Goal: Task Accomplishment & Management: Use online tool/utility

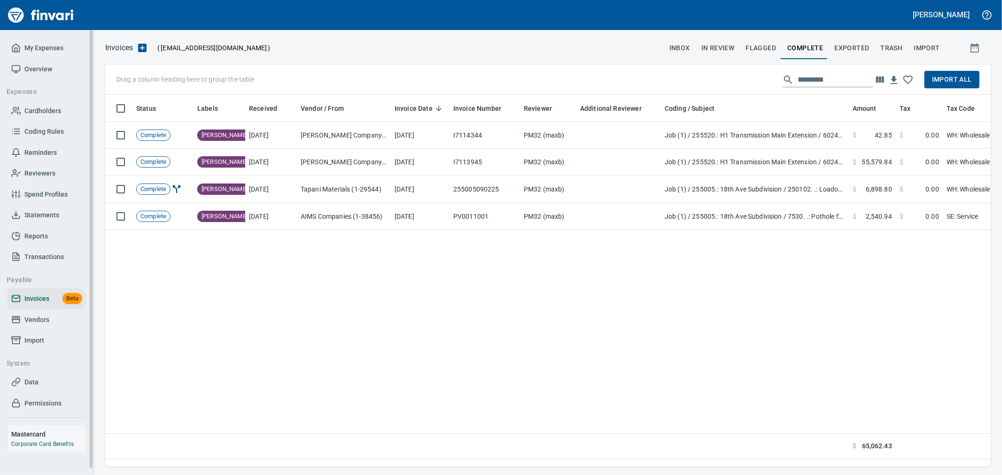
scroll to position [356, 878]
click at [58, 54] on link "My Expenses" at bounding box center [47, 48] width 78 height 21
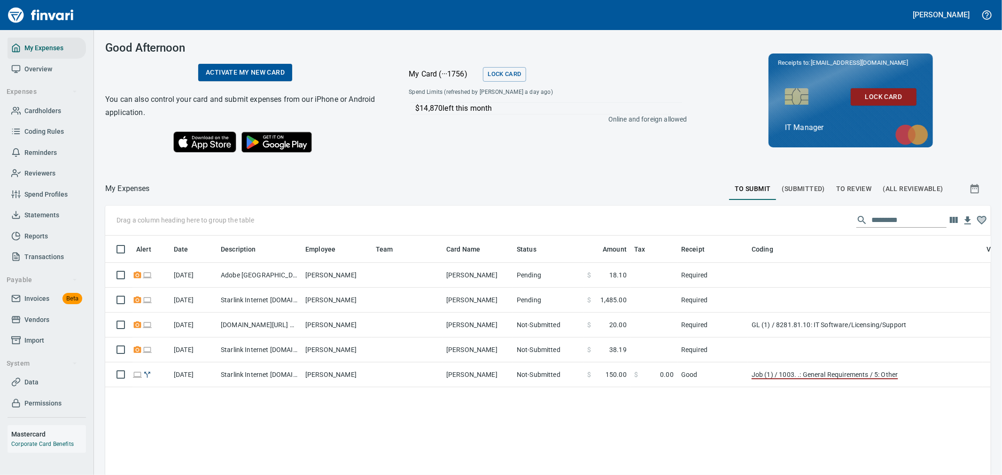
scroll to position [1, 1]
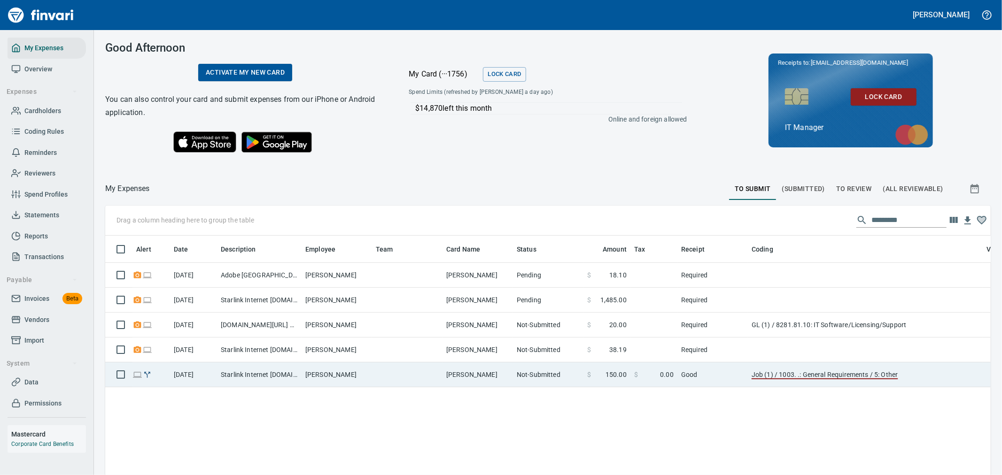
click at [487, 379] on td "[PERSON_NAME]" at bounding box center [478, 375] width 70 height 25
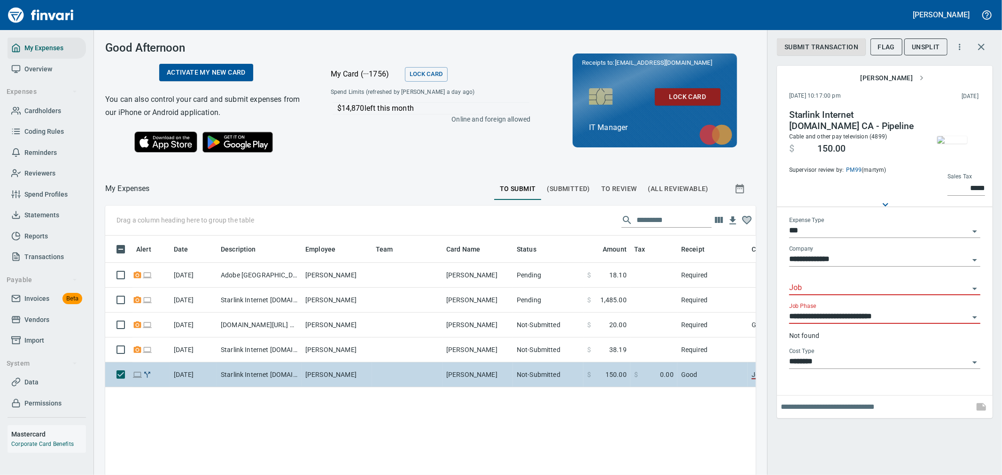
scroll to position [356, 635]
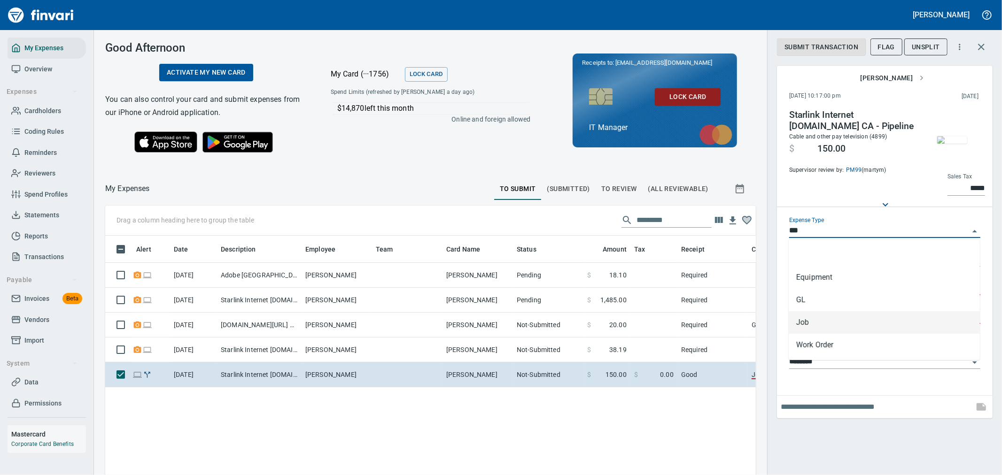
click at [888, 225] on input "***" at bounding box center [879, 231] width 180 height 13
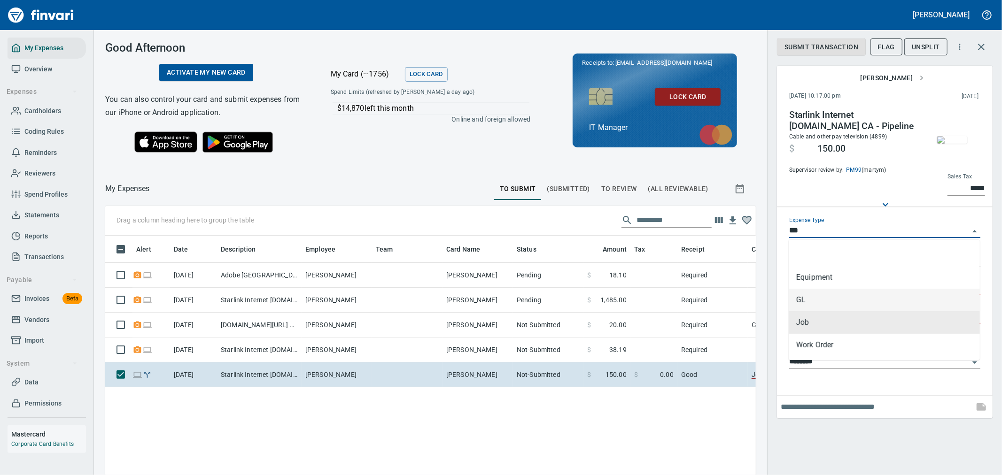
click at [827, 304] on li "GL" at bounding box center [884, 300] width 191 height 23
type input "**"
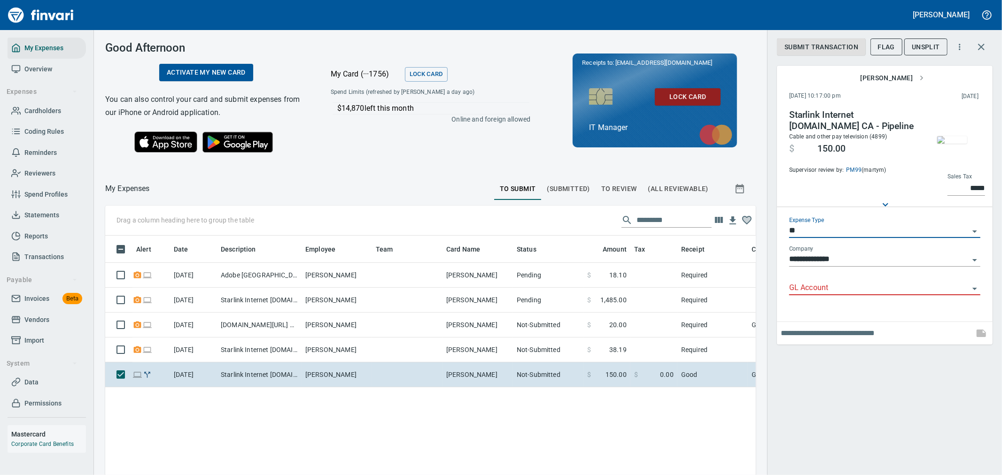
click at [839, 283] on input "GL Account" at bounding box center [879, 288] width 180 height 13
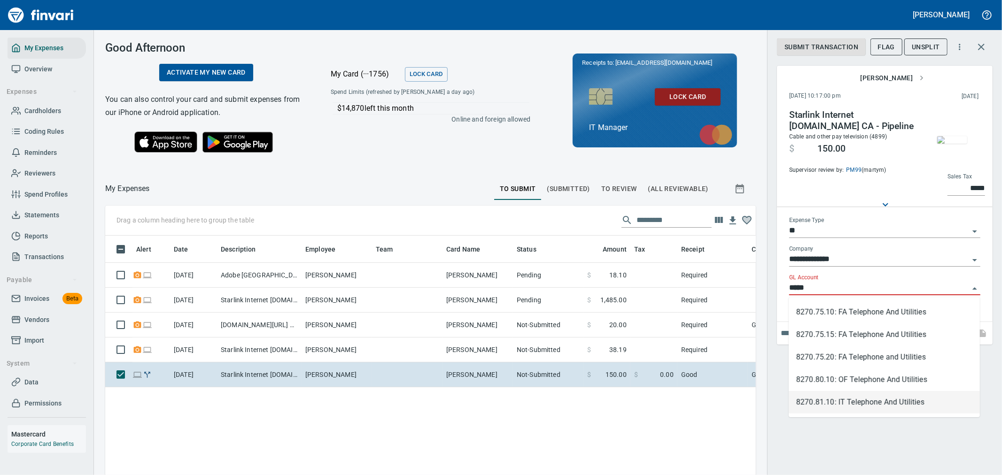
click at [887, 400] on li "8270.81.10: IT Telephone And Utilities" at bounding box center [884, 402] width 191 height 23
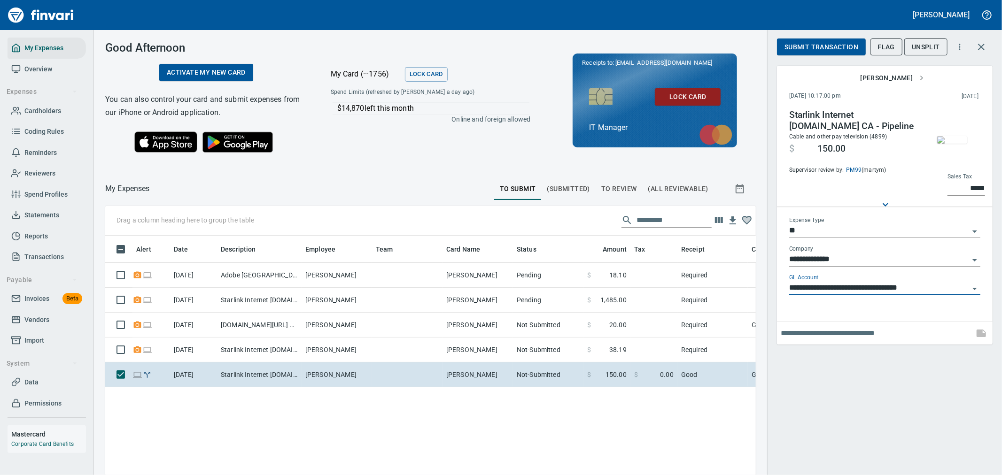
type input "**********"
click at [824, 47] on span "Submit Transaction" at bounding box center [822, 47] width 74 height 12
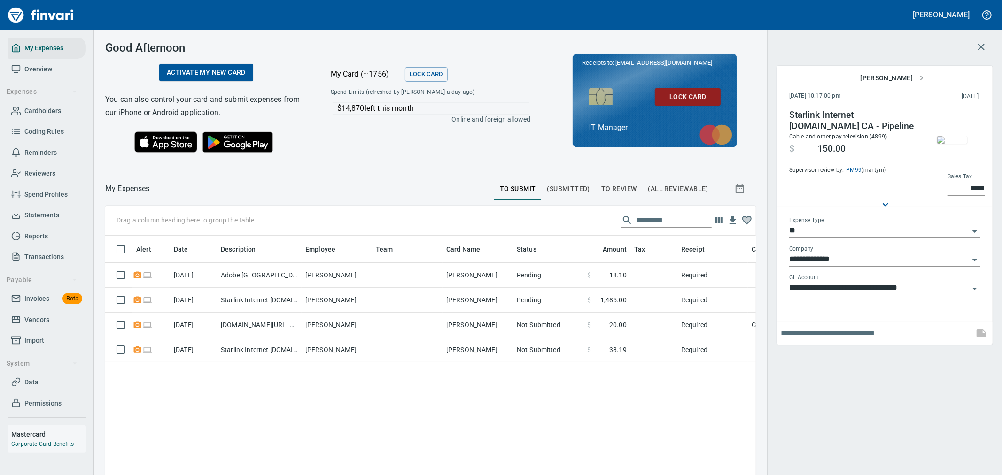
click at [612, 187] on span "To Review" at bounding box center [619, 189] width 36 height 12
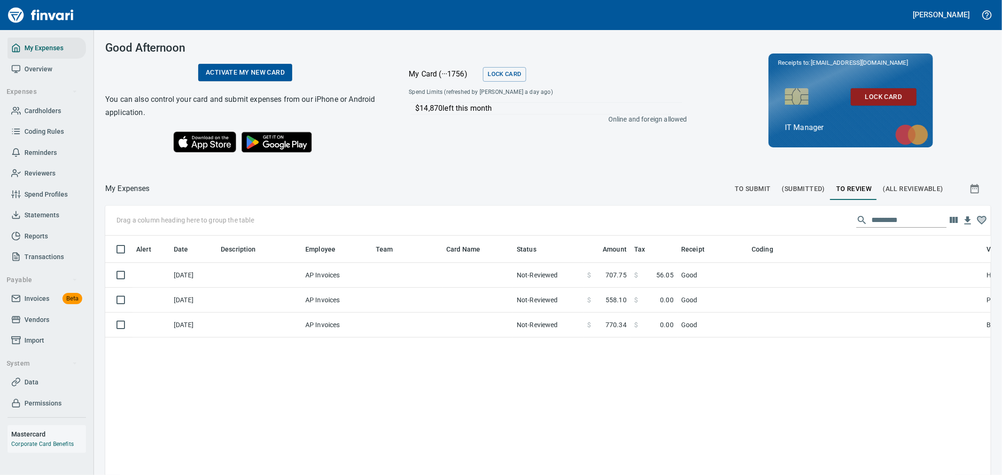
scroll to position [356, 870]
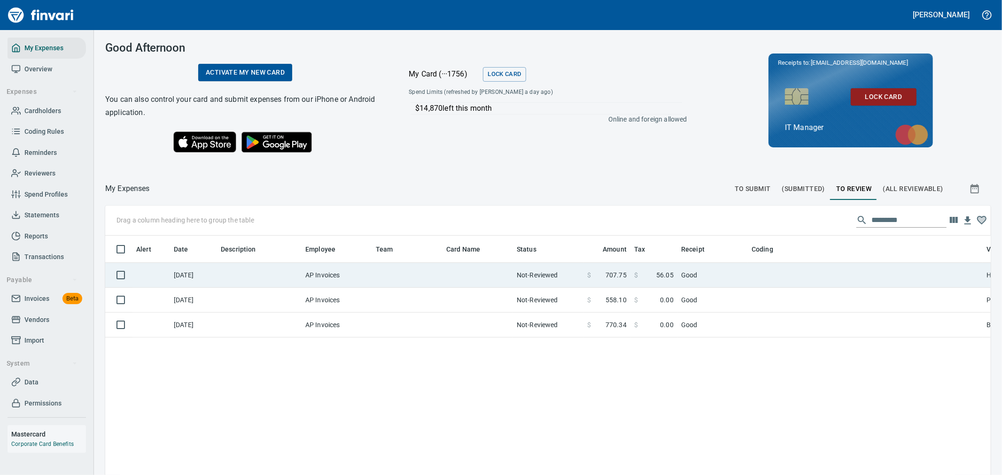
click at [484, 273] on td at bounding box center [478, 275] width 70 height 25
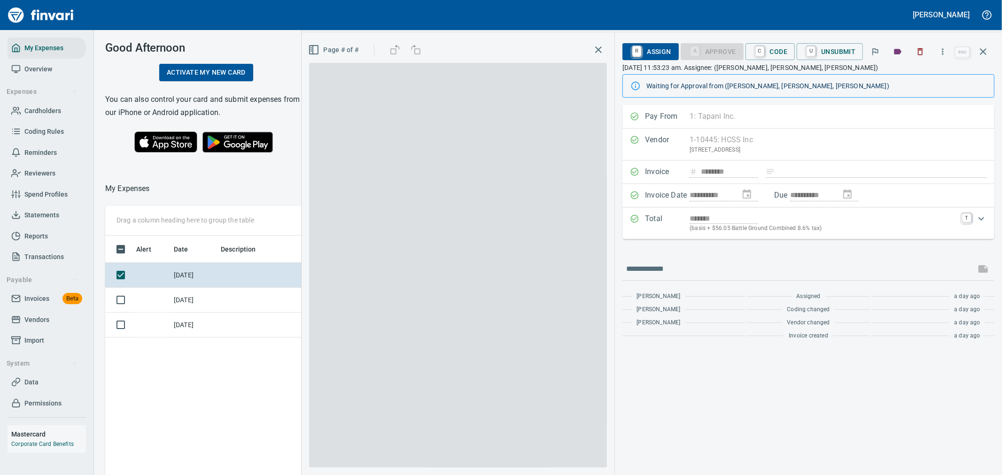
scroll to position [356, 635]
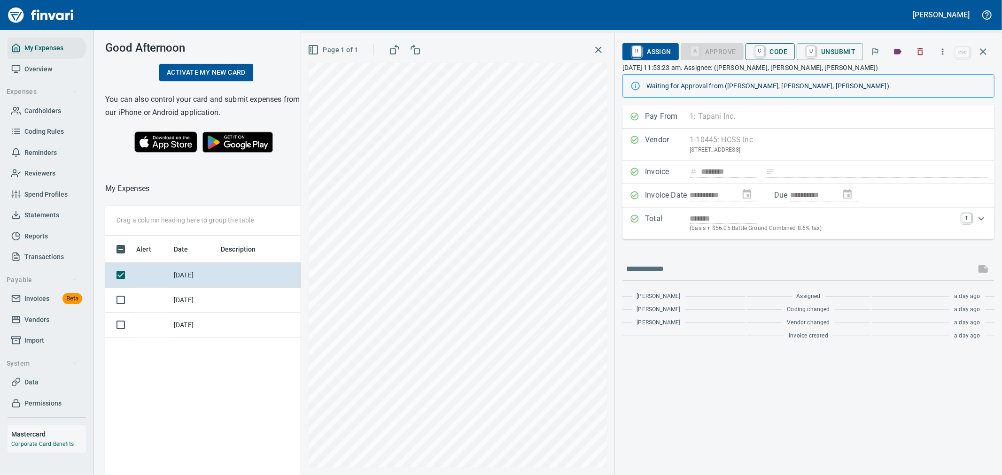
click at [769, 49] on span "C Code" at bounding box center [770, 52] width 35 height 16
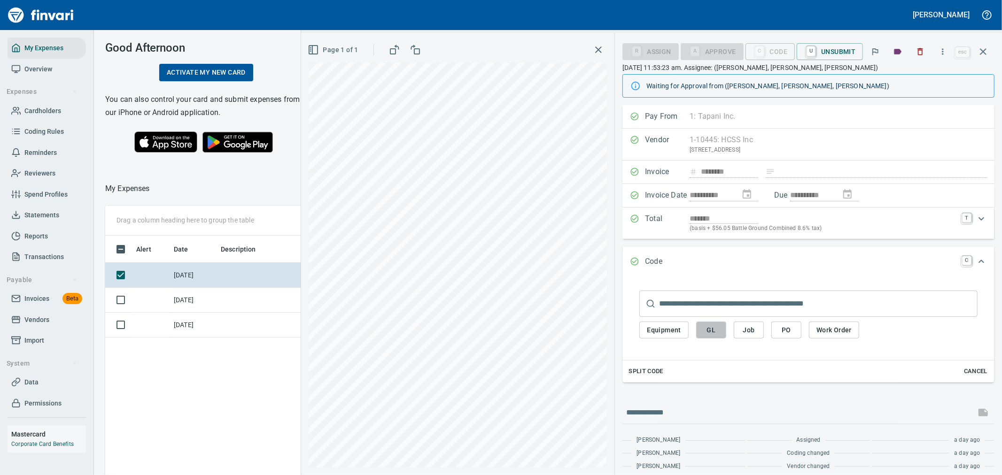
click at [716, 328] on span "GL" at bounding box center [711, 331] width 15 height 12
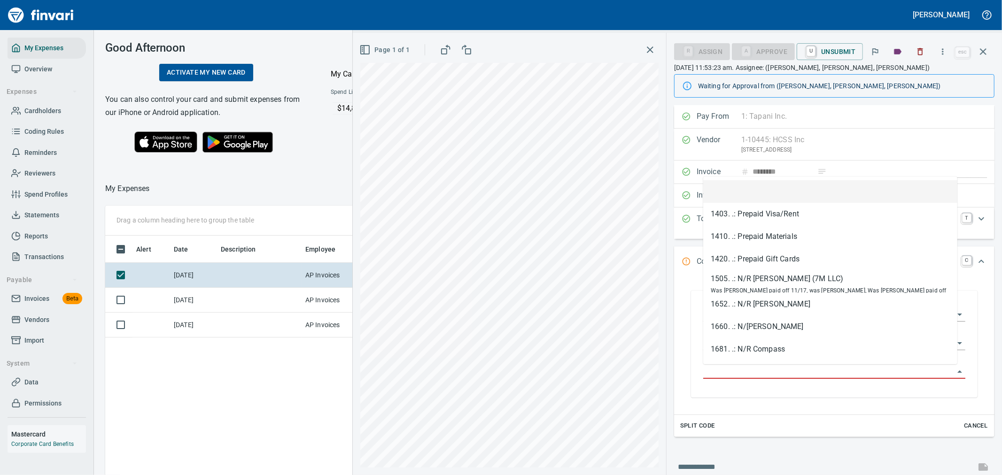
click at [738, 371] on input "GL Account" at bounding box center [828, 372] width 251 height 13
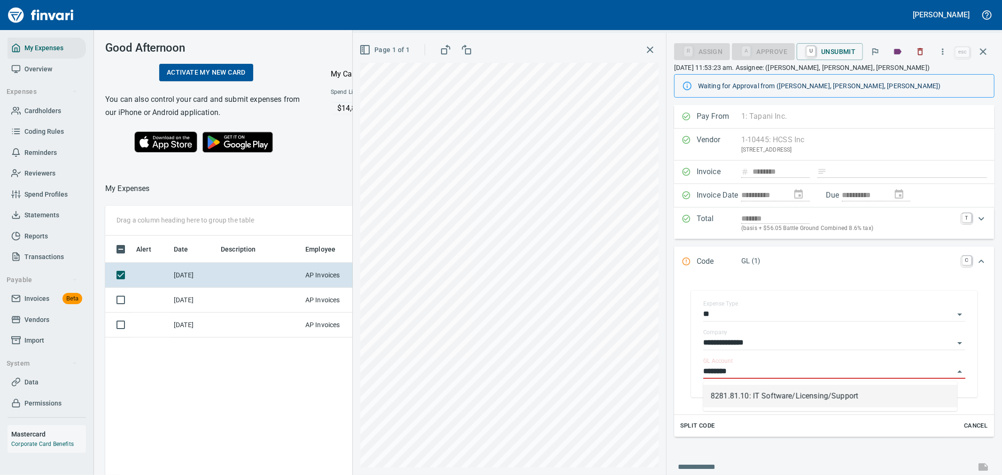
click at [860, 396] on li "8281.81.10: IT Software/Licensing/Support" at bounding box center [830, 396] width 254 height 23
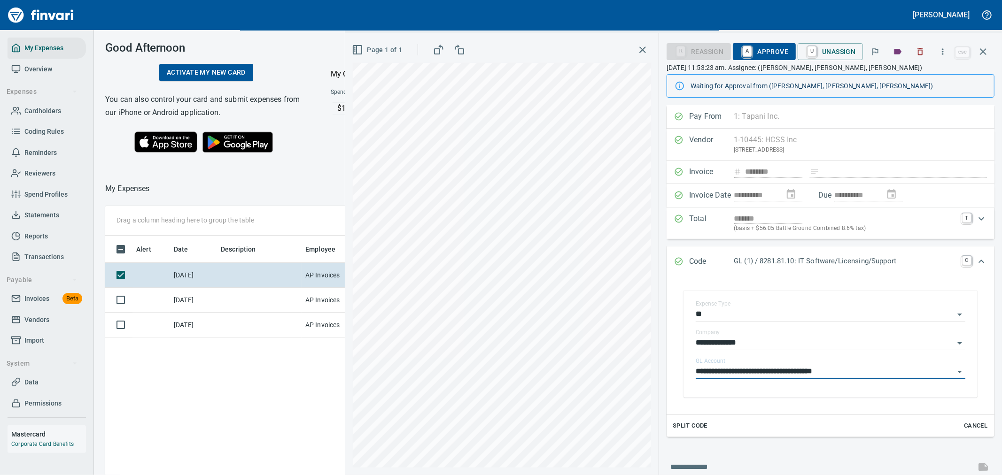
type input "**********"
click at [776, 48] on span "A Approve" at bounding box center [764, 52] width 48 height 16
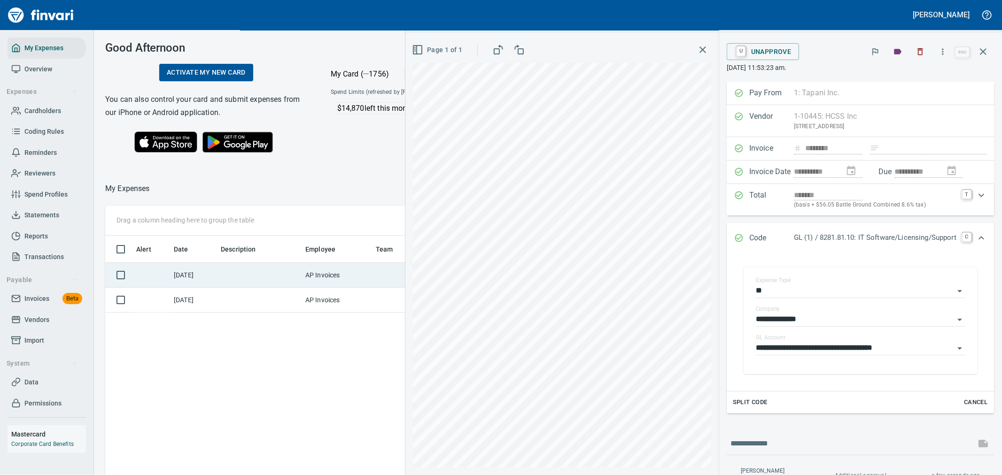
click at [306, 276] on td "AP Invoices" at bounding box center [337, 275] width 70 height 25
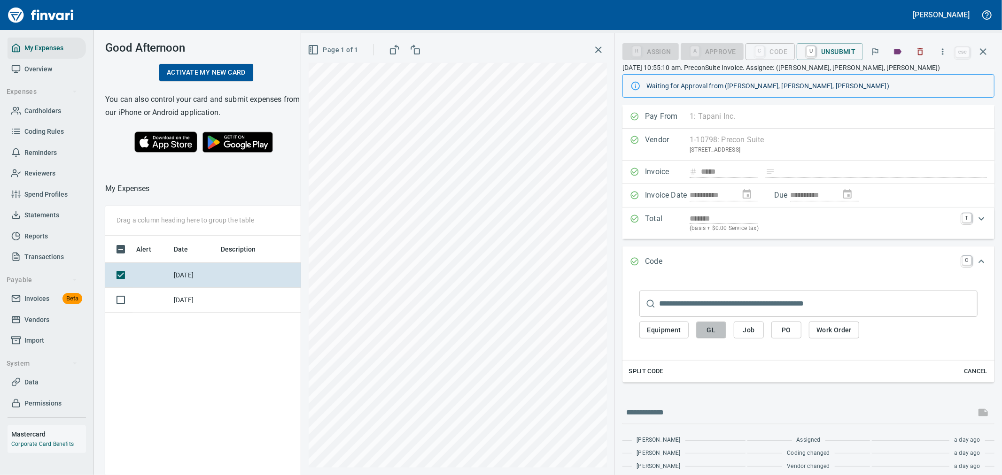
click at [720, 332] on button "GL" at bounding box center [711, 330] width 30 height 17
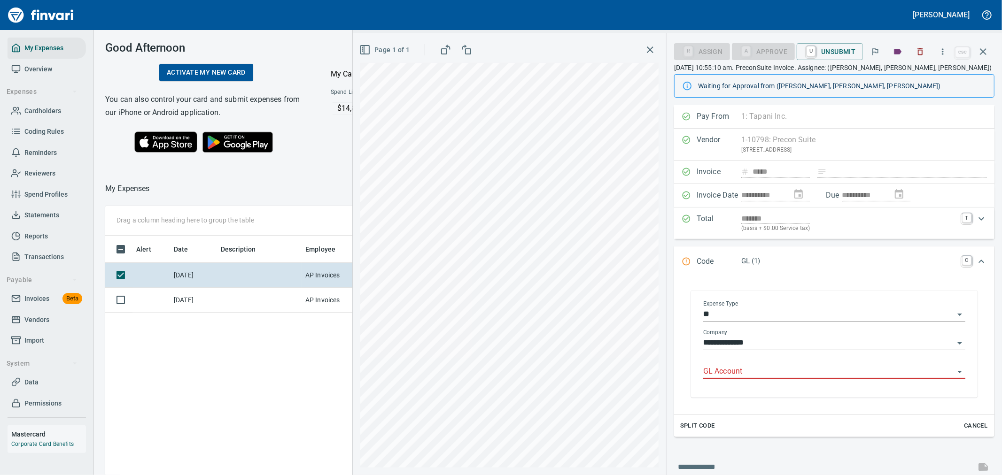
click at [739, 365] on div "GL Account" at bounding box center [834, 368] width 262 height 21
click at [794, 395] on li "8281.81.10: IT Software/Licensing/Support" at bounding box center [830, 396] width 254 height 23
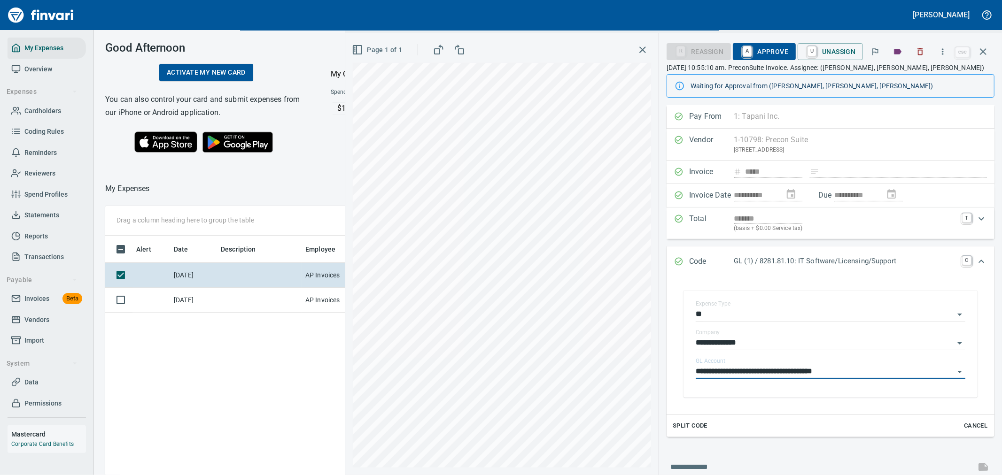
type input "**********"
click at [755, 56] on span "A Approve" at bounding box center [764, 52] width 48 height 16
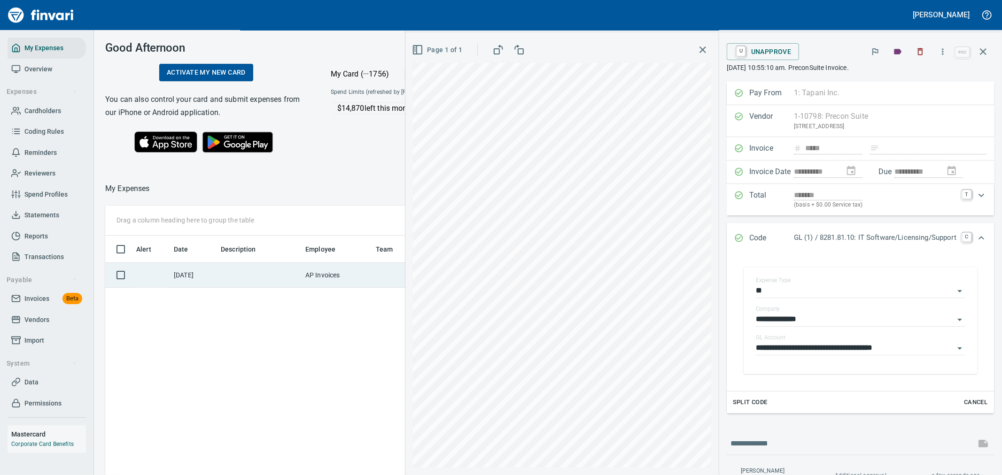
click at [350, 275] on td "AP Invoices" at bounding box center [337, 275] width 70 height 25
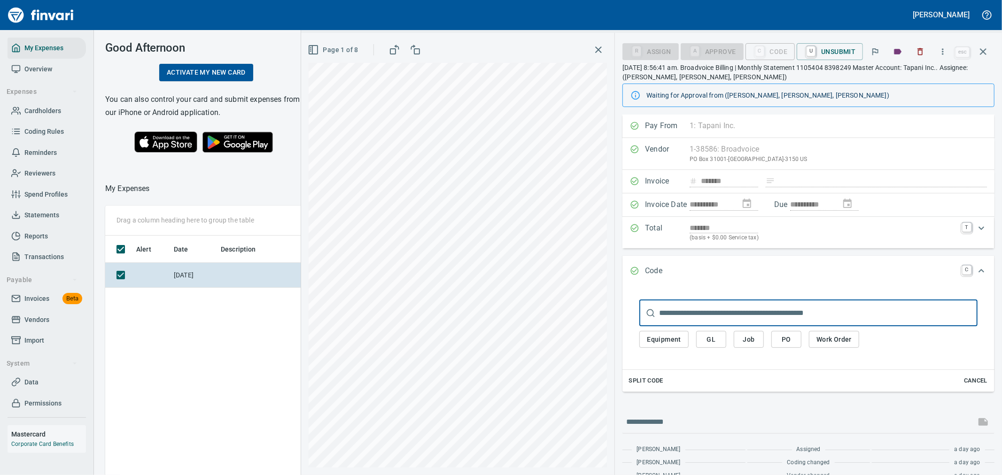
click at [710, 343] on span "GL" at bounding box center [711, 340] width 15 height 12
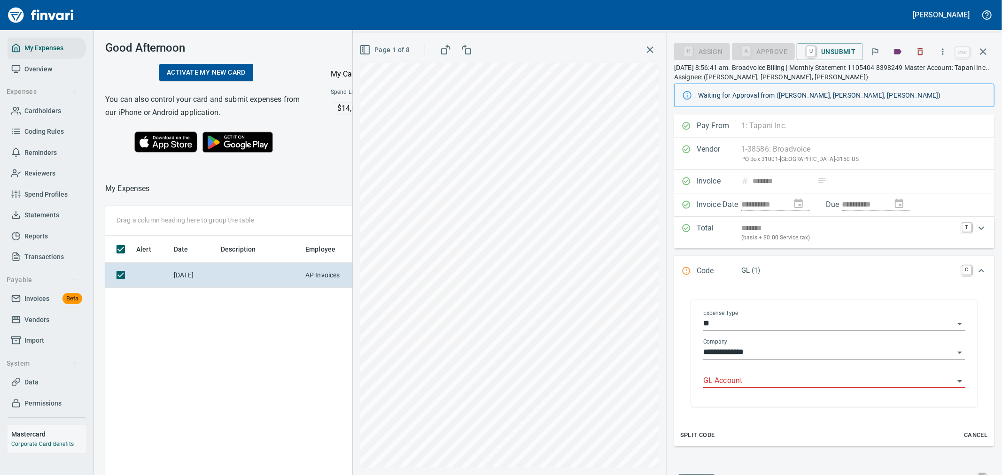
click at [721, 383] on input "GL Account" at bounding box center [828, 381] width 251 height 13
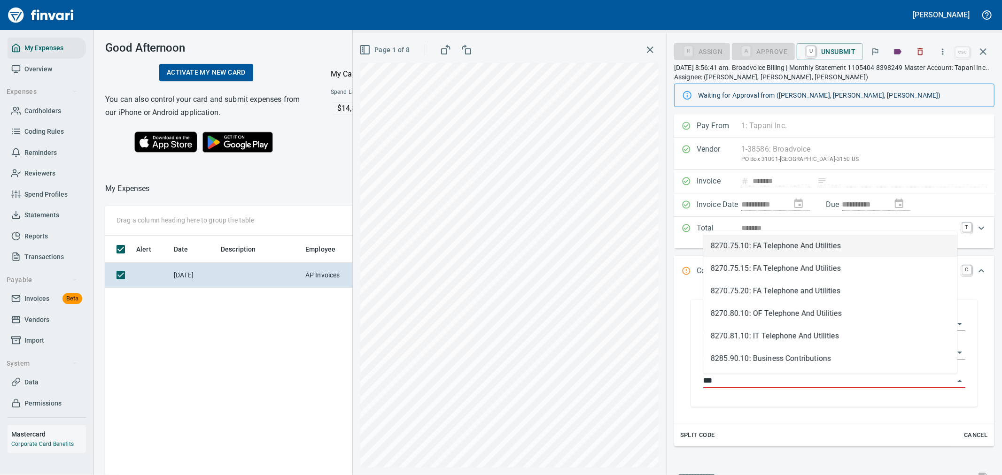
scroll to position [356, 635]
click at [834, 337] on li "8270.81.10: IT Telephone And Utilities" at bounding box center [830, 336] width 254 height 23
type input "**********"
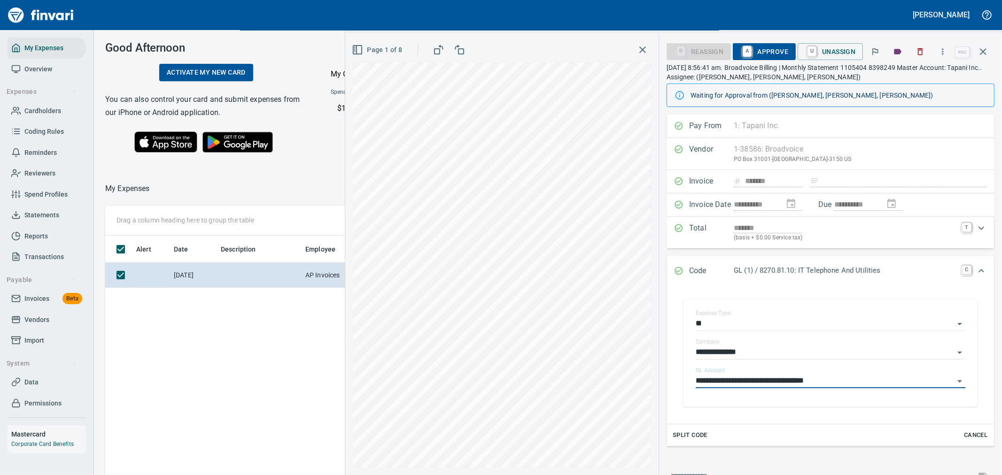
click at [777, 58] on span "A Approve" at bounding box center [764, 52] width 48 height 16
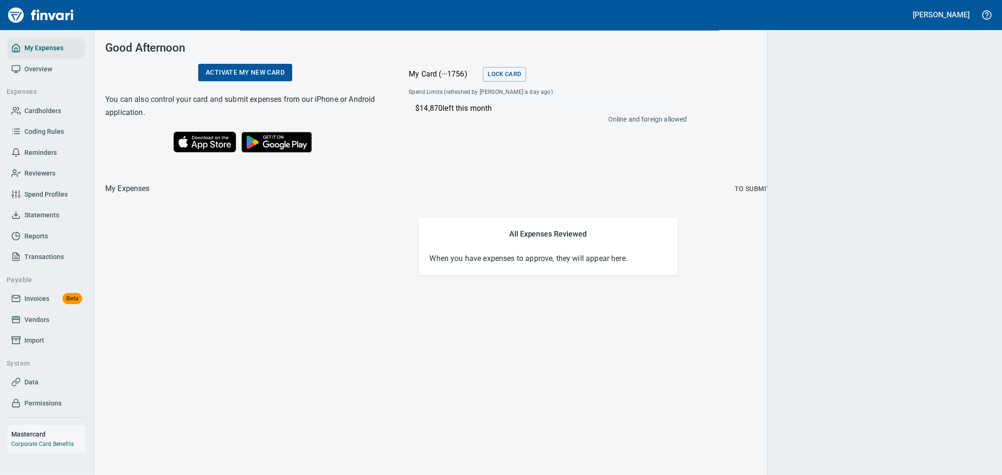
click at [781, 53] on div "Good Afternoon Activate my new card You can also control your card and submit e…" at bounding box center [548, 252] width 908 height 445
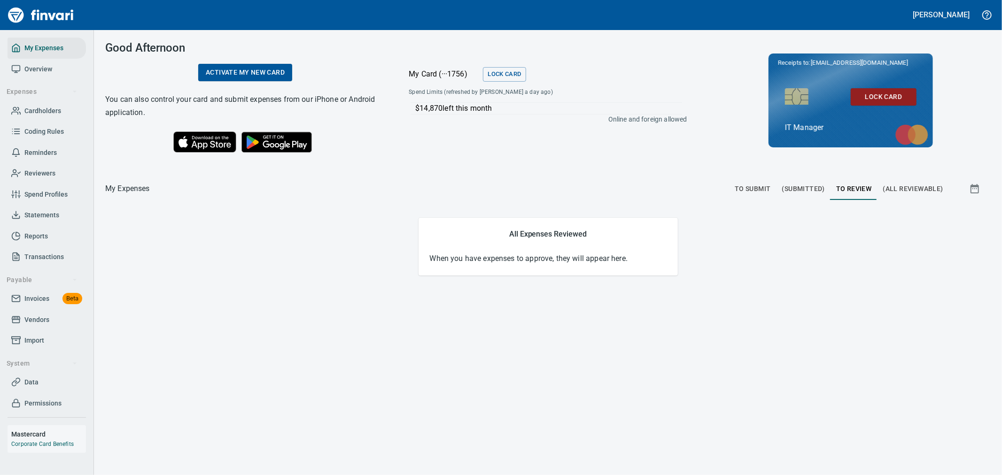
click at [762, 185] on span "To Submit" at bounding box center [753, 189] width 36 height 12
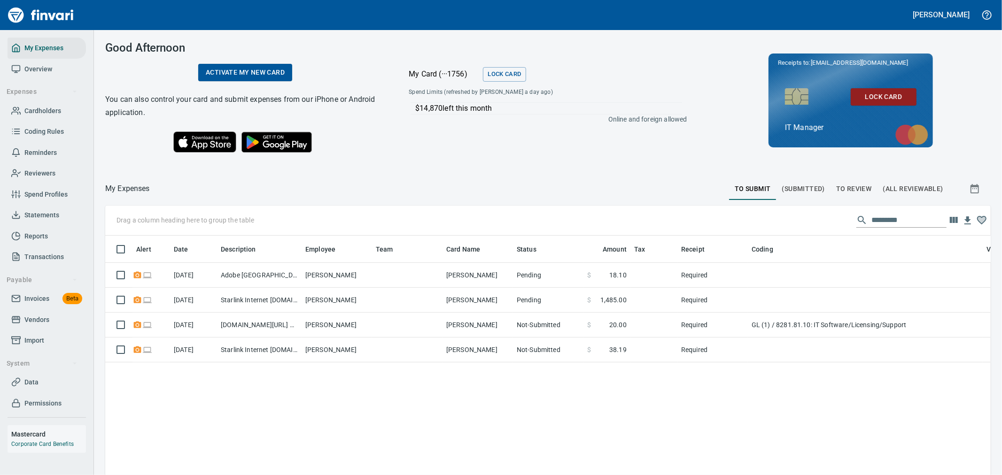
scroll to position [356, 870]
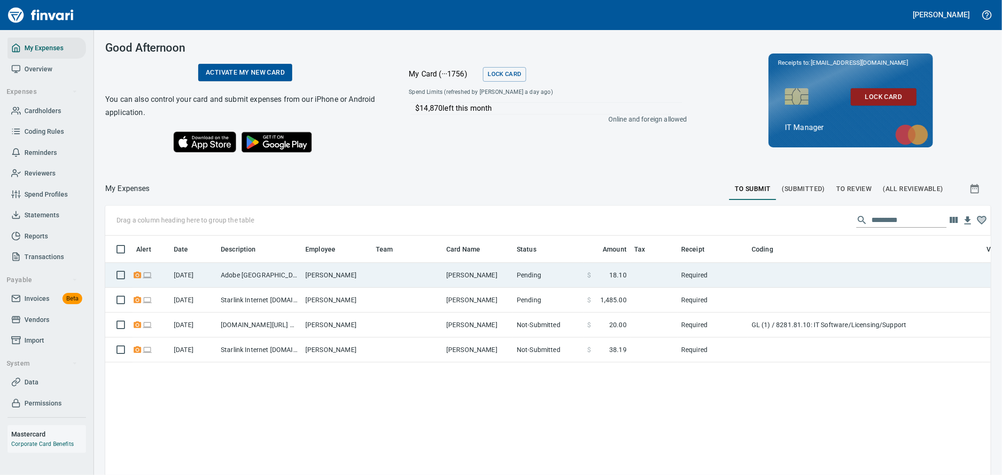
click at [398, 277] on td at bounding box center [407, 275] width 70 height 25
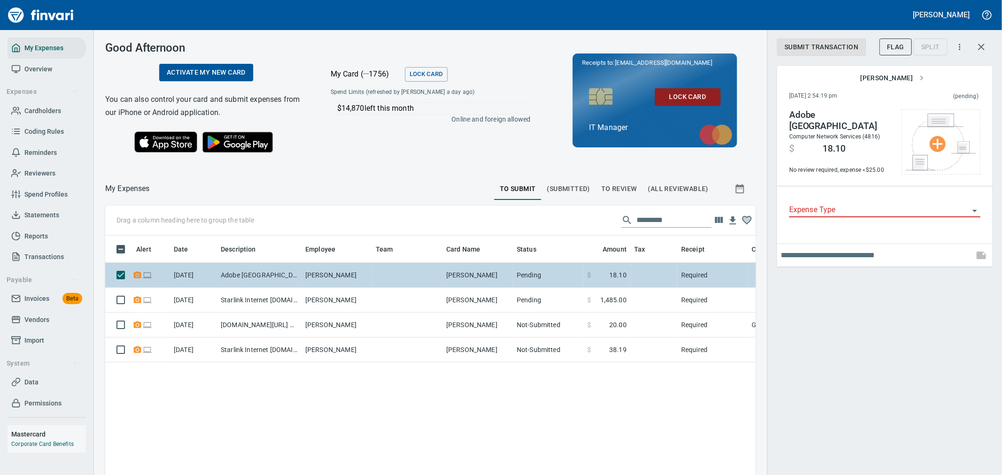
scroll to position [356, 635]
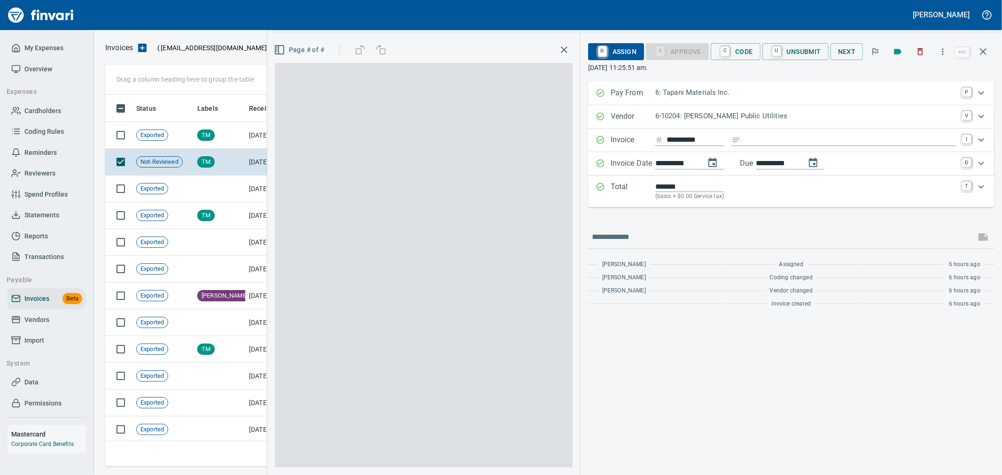
scroll to position [356, 870]
